Goal: Task Accomplishment & Management: Manage account settings

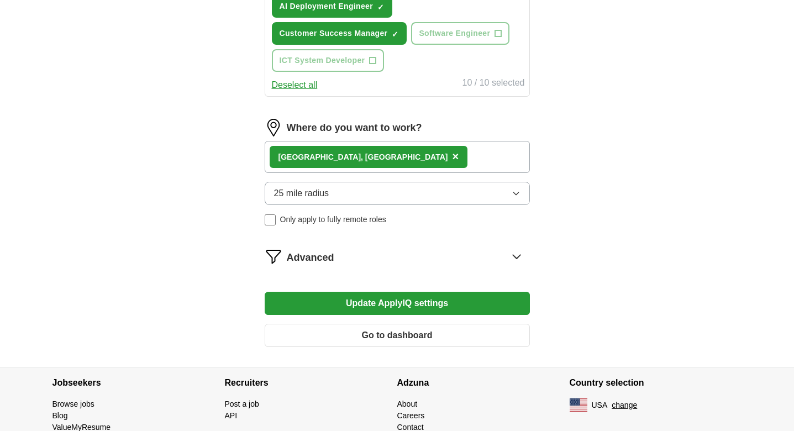
scroll to position [613, 0]
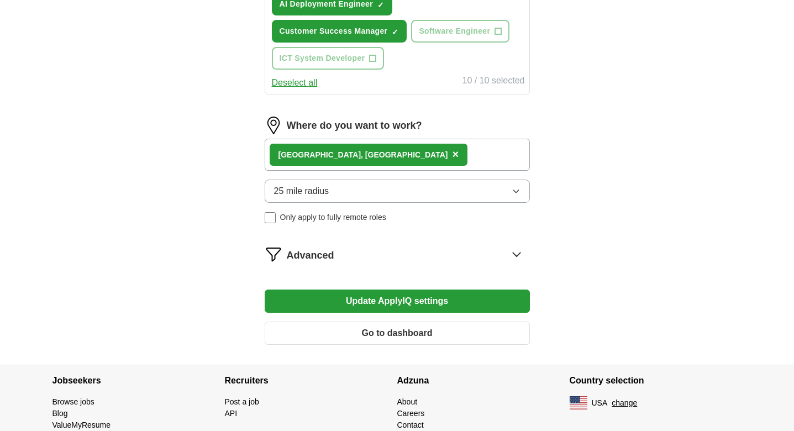
click at [361, 329] on button "Go to dashboard" at bounding box center [397, 332] width 265 height 23
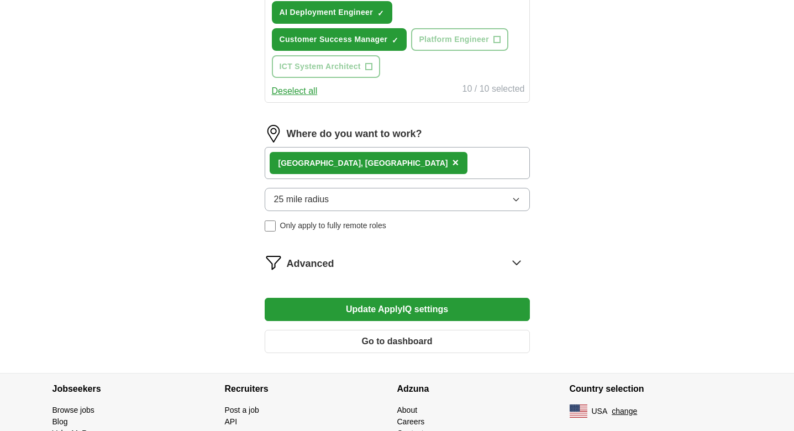
scroll to position [605, 0]
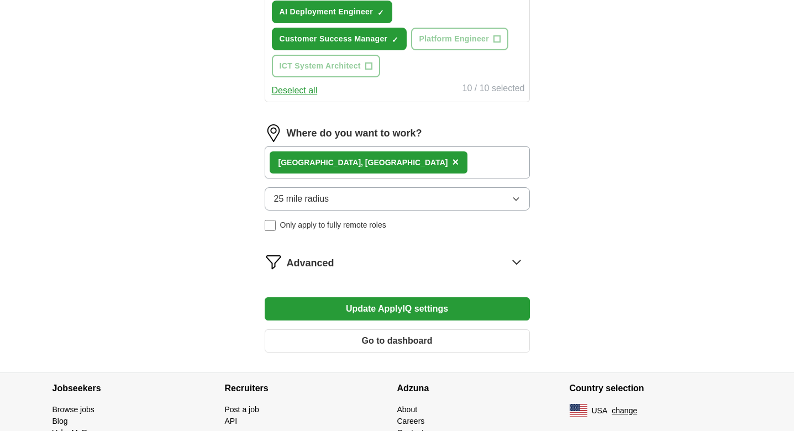
click at [511, 258] on icon at bounding box center [517, 262] width 18 height 18
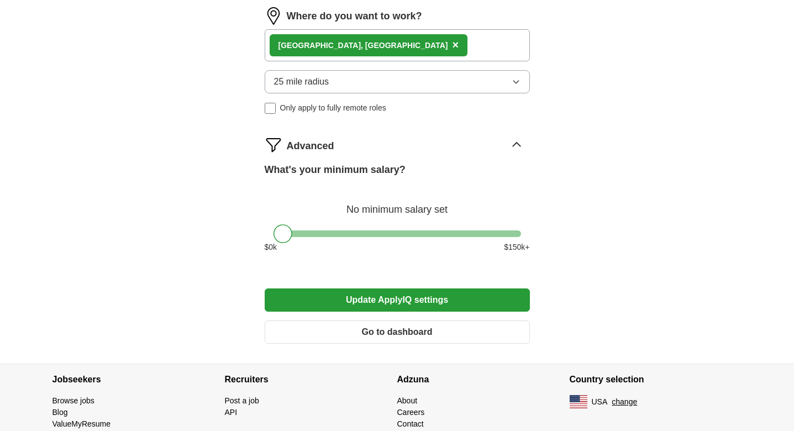
scroll to position [724, 0]
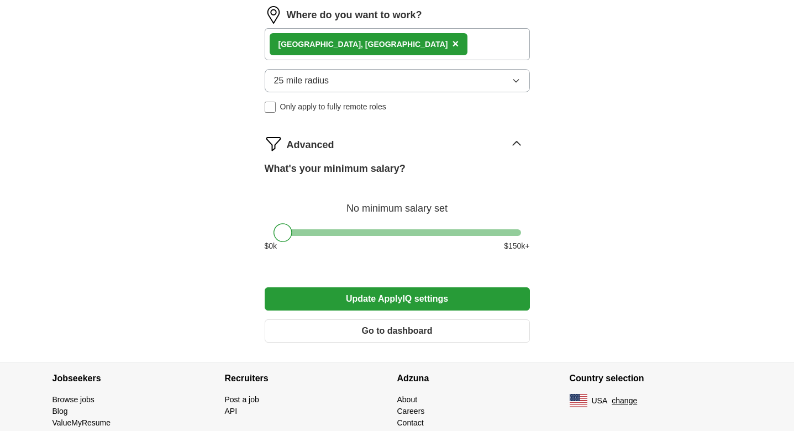
click at [455, 298] on button "Update ApplyIQ settings" at bounding box center [397, 298] width 265 height 23
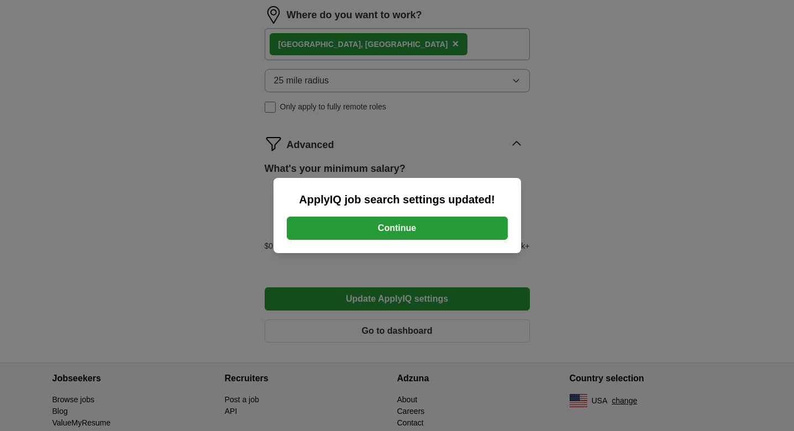
click at [404, 229] on button "Continue" at bounding box center [397, 228] width 221 height 23
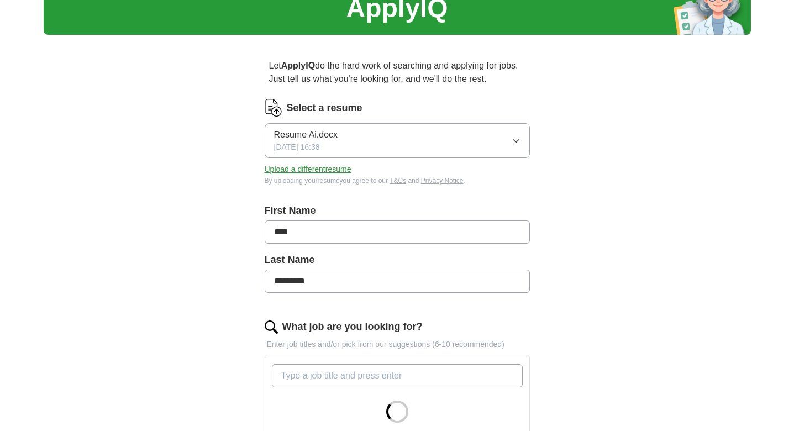
scroll to position [56, 0]
